Goal: Download file/media

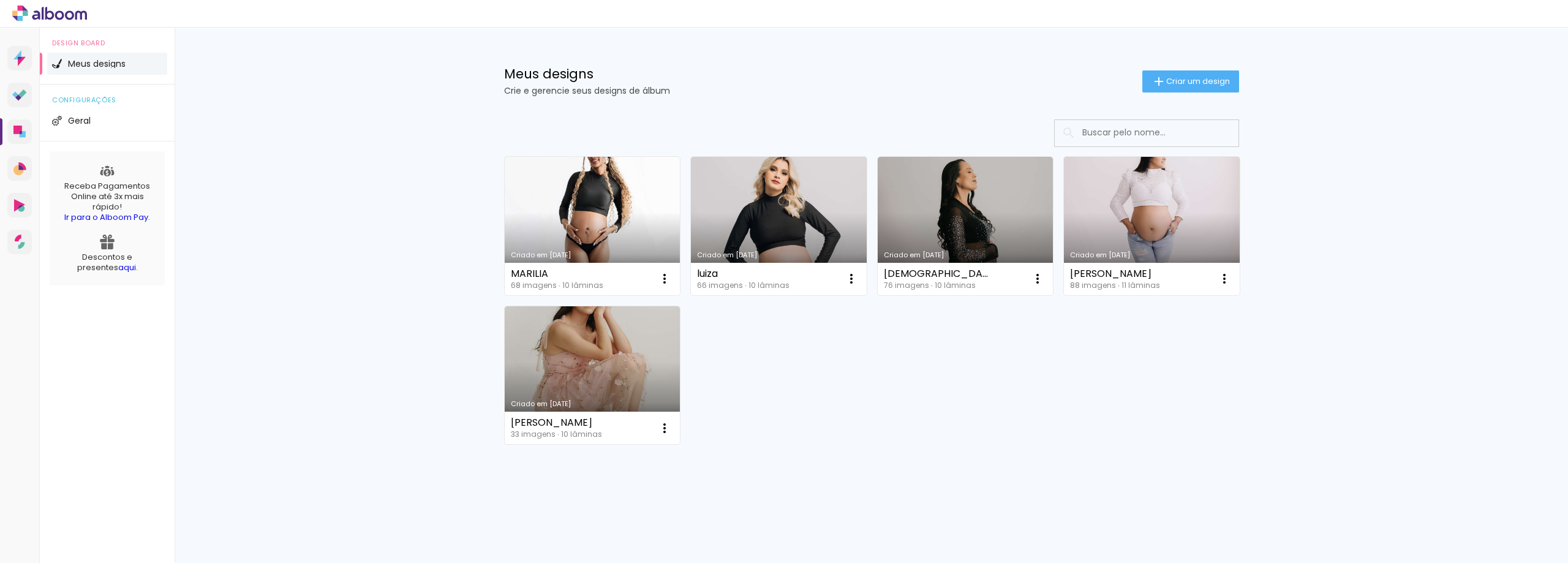
click at [591, 172] on link "Criado em [DATE]" at bounding box center [592, 226] width 176 height 139
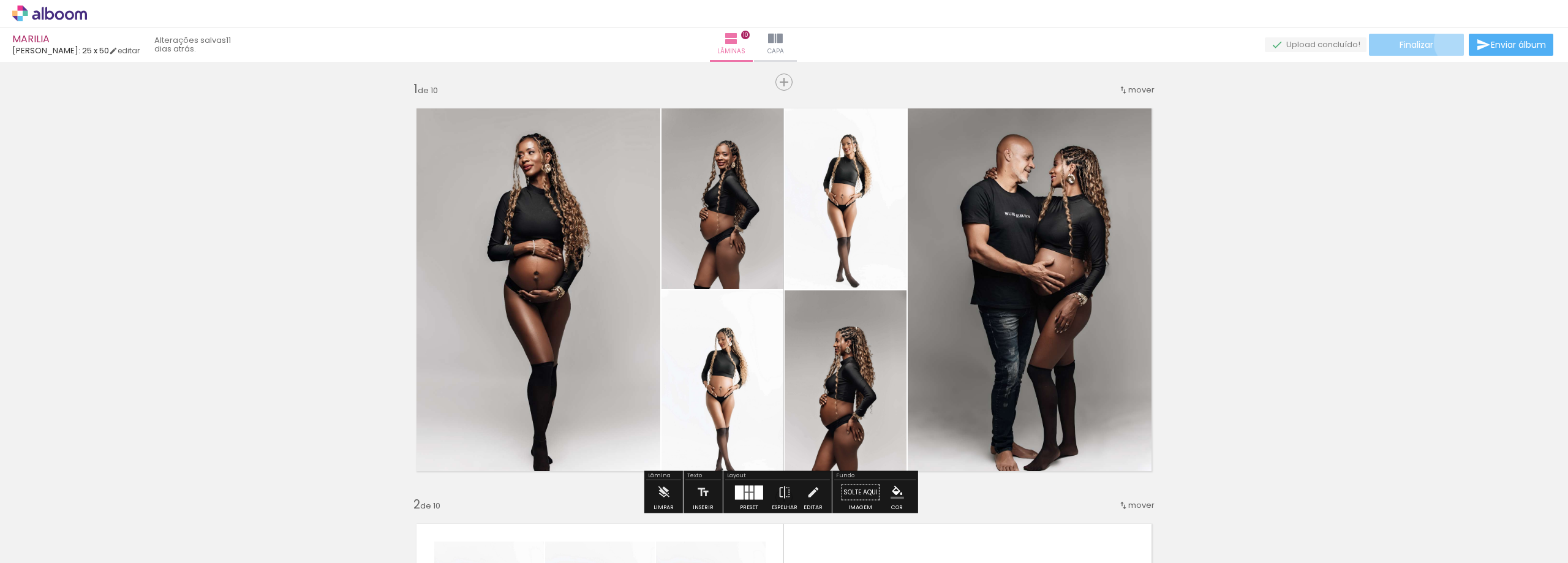
click at [1453, 42] on paper-button "Finalizar" at bounding box center [1416, 44] width 95 height 22
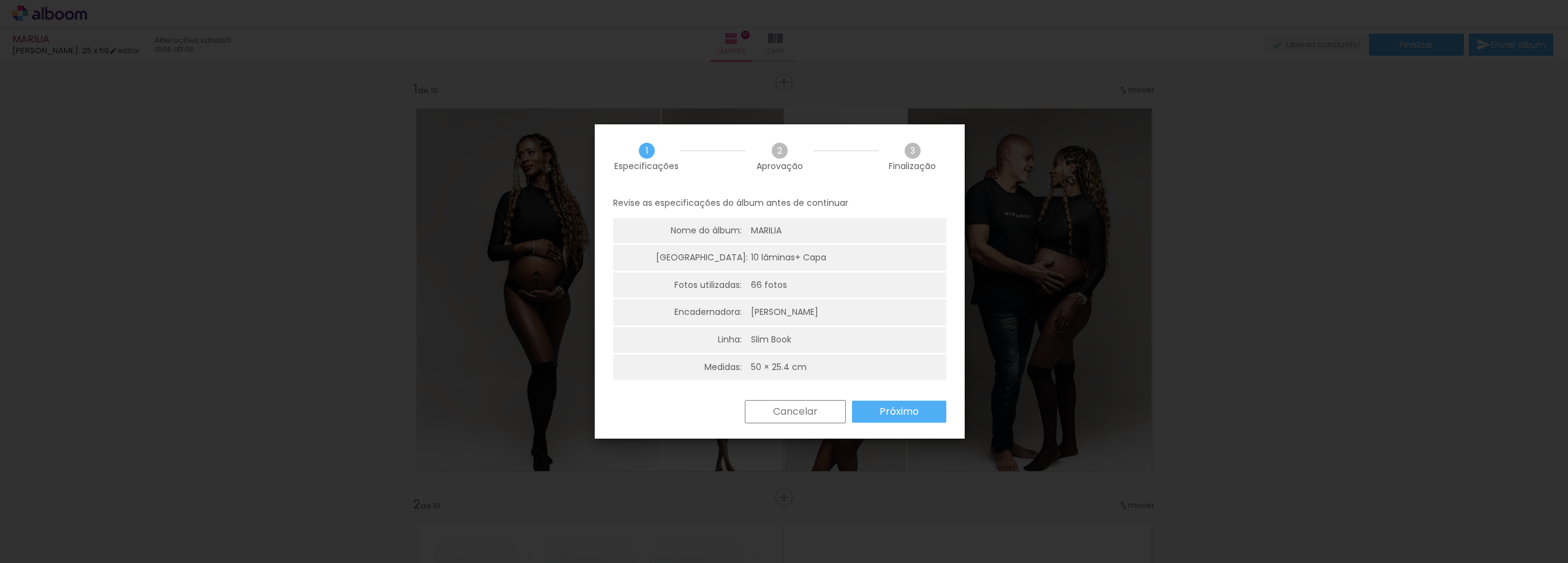
click at [0, 0] on slot "Próximo" at bounding box center [0, 0] width 0 height 0
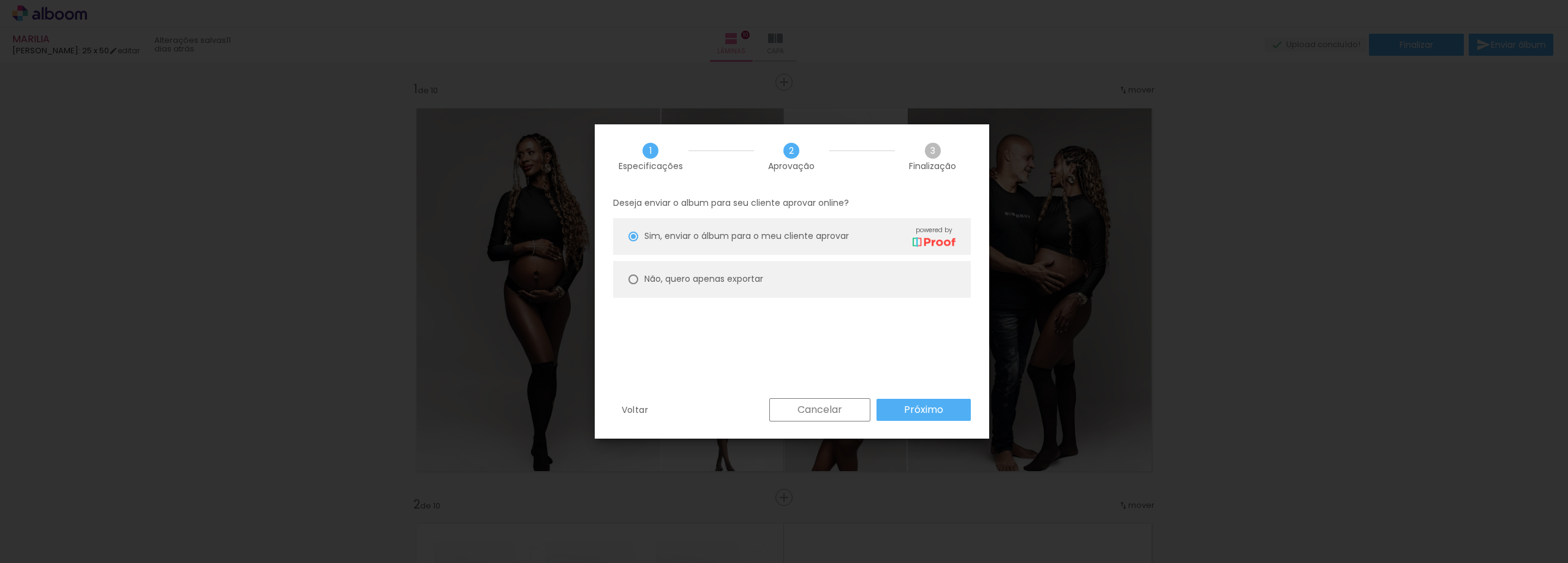
click at [0, 0] on paper-radio-button "Não, quero apenas exportar" at bounding box center [0, 0] width 0 height 0
type paper-radio-button "on"
click at [0, 0] on paper-button "Próximo" at bounding box center [0, 0] width 0 height 0
type input "Alta, 300 DPI"
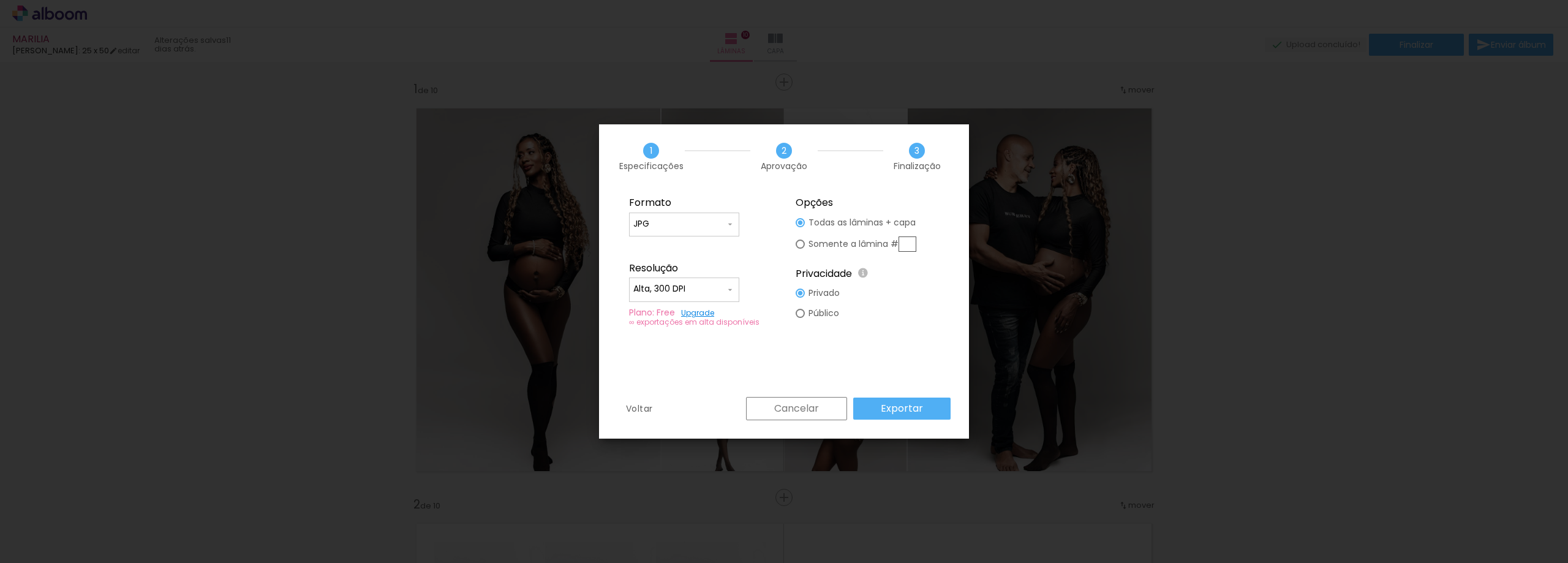
click at [0, 0] on paper-button "Exportar" at bounding box center [0, 0] width 0 height 0
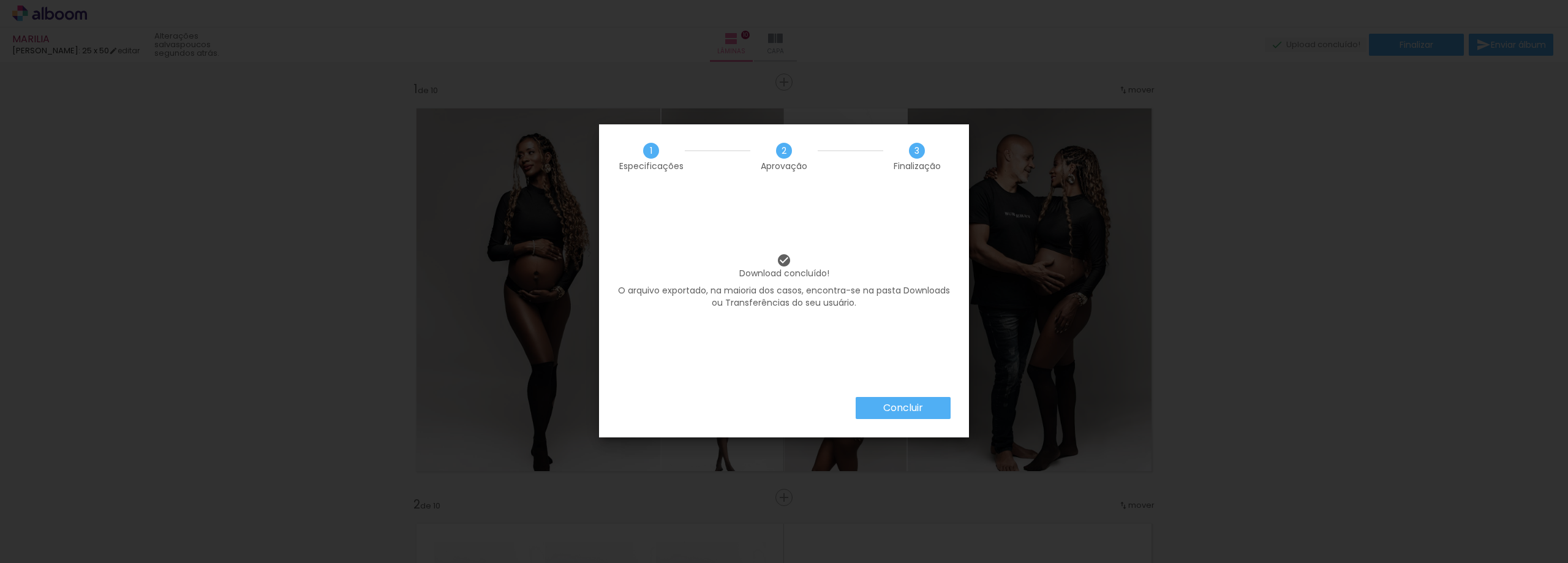
click at [942, 408] on paper-button "Concluir" at bounding box center [903, 408] width 95 height 22
